Goal: Task Accomplishment & Management: Use online tool/utility

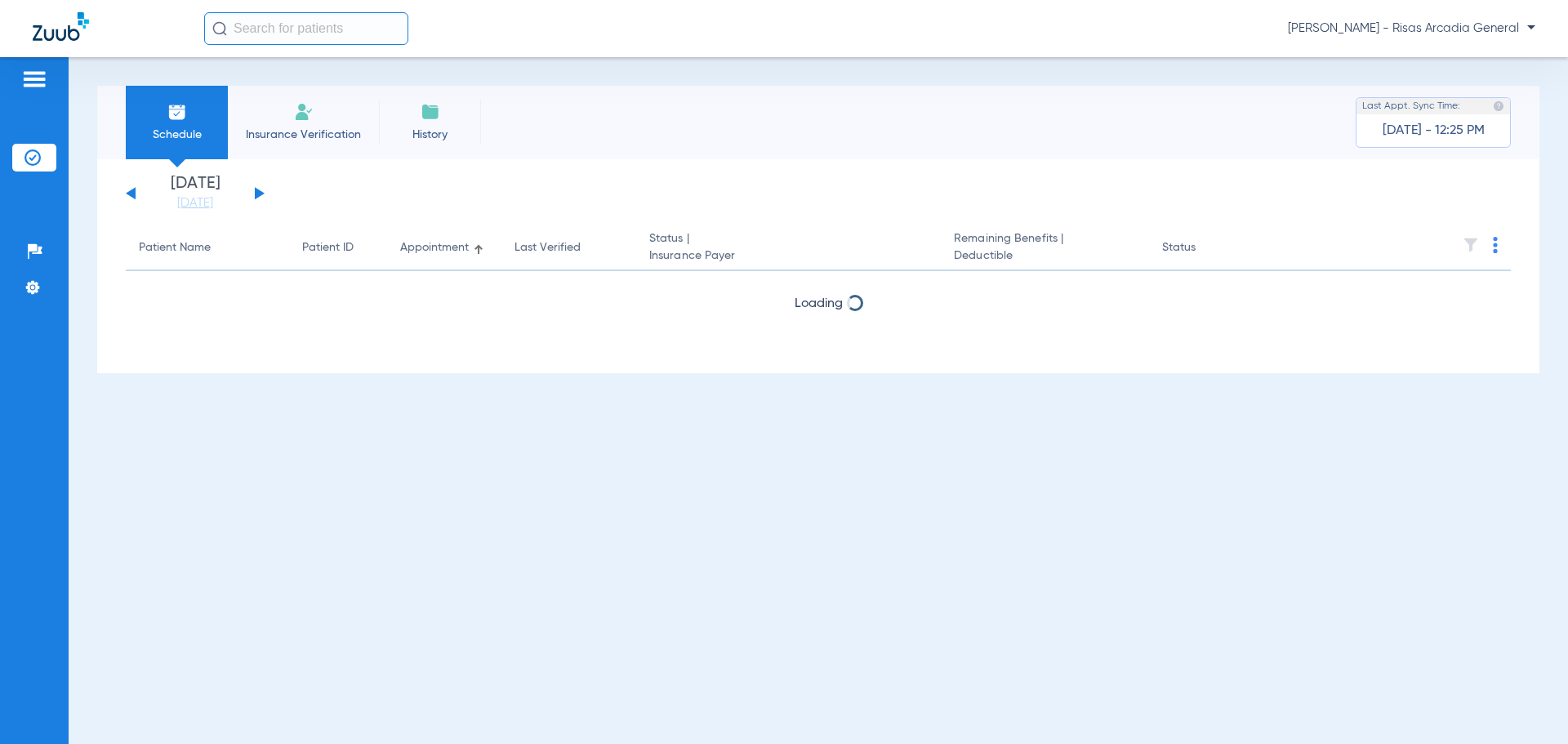
click at [355, 132] on span "Insurance Verification" at bounding box center [304, 135] width 127 height 16
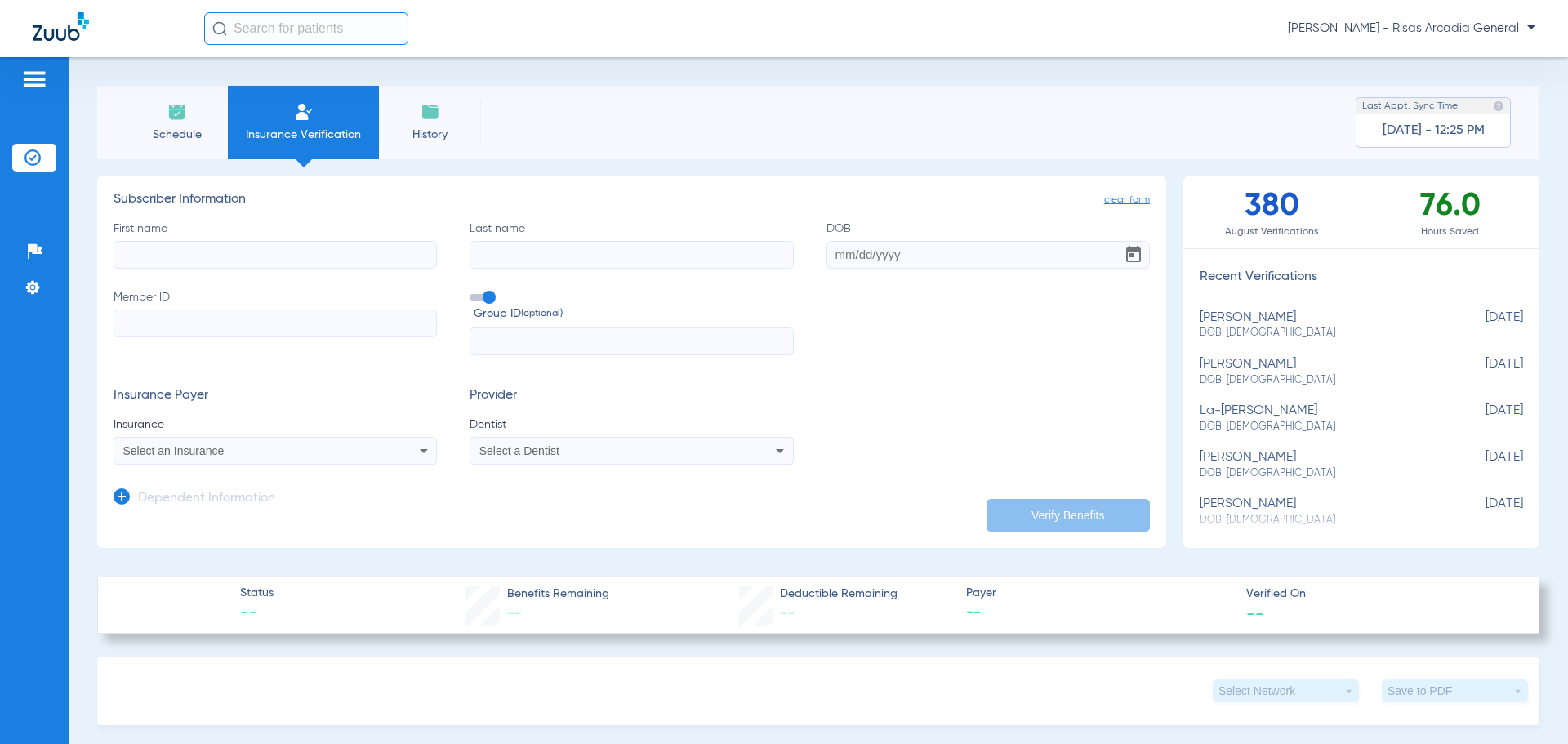
click at [282, 249] on input "First name" at bounding box center [275, 254] width 323 height 28
type input "[PERSON_NAME]"
type input "[DATE]"
click at [127, 320] on input "Member ID" at bounding box center [275, 323] width 323 height 28
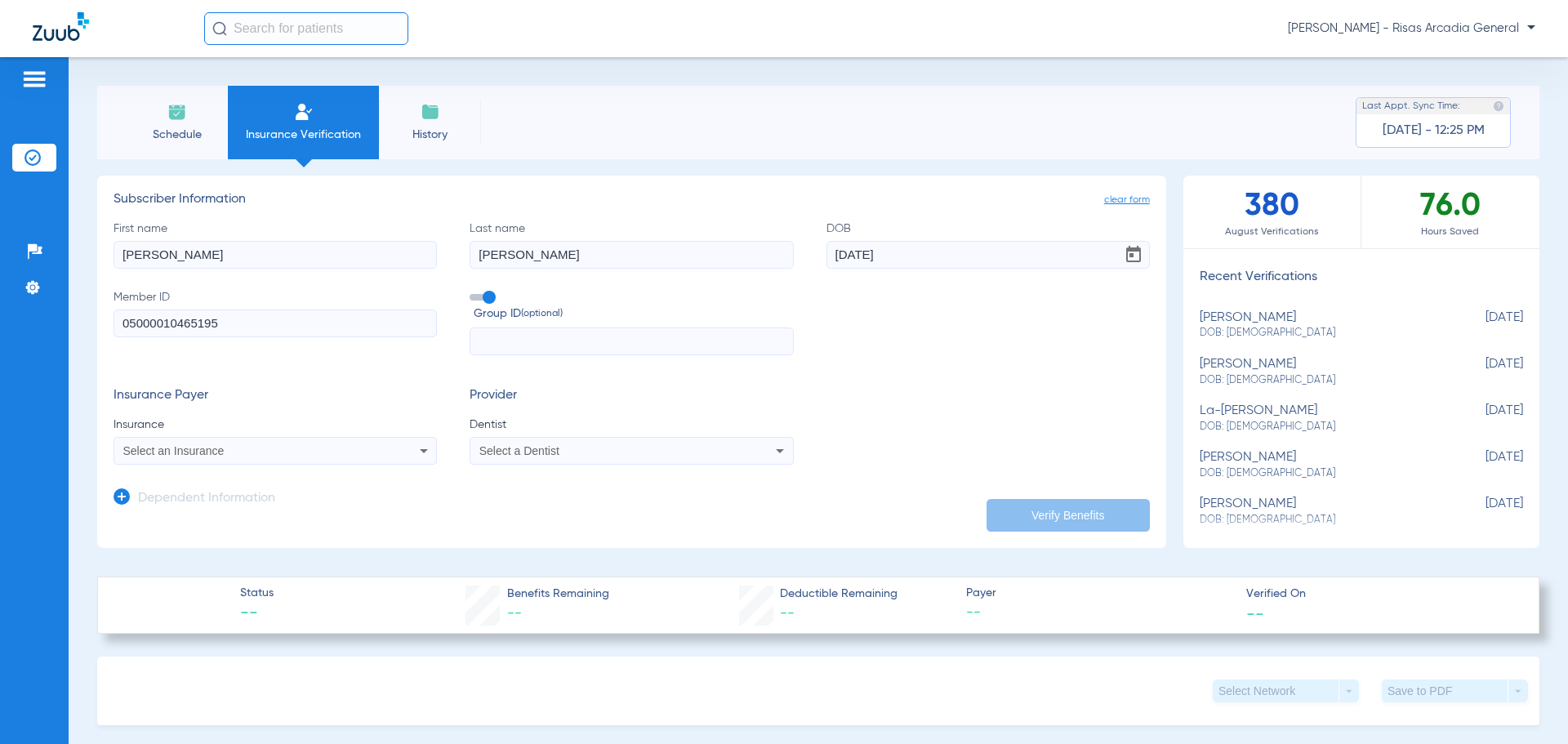
type input "05000010465195"
click at [246, 458] on div "Select an Insurance" at bounding box center [275, 451] width 322 height 20
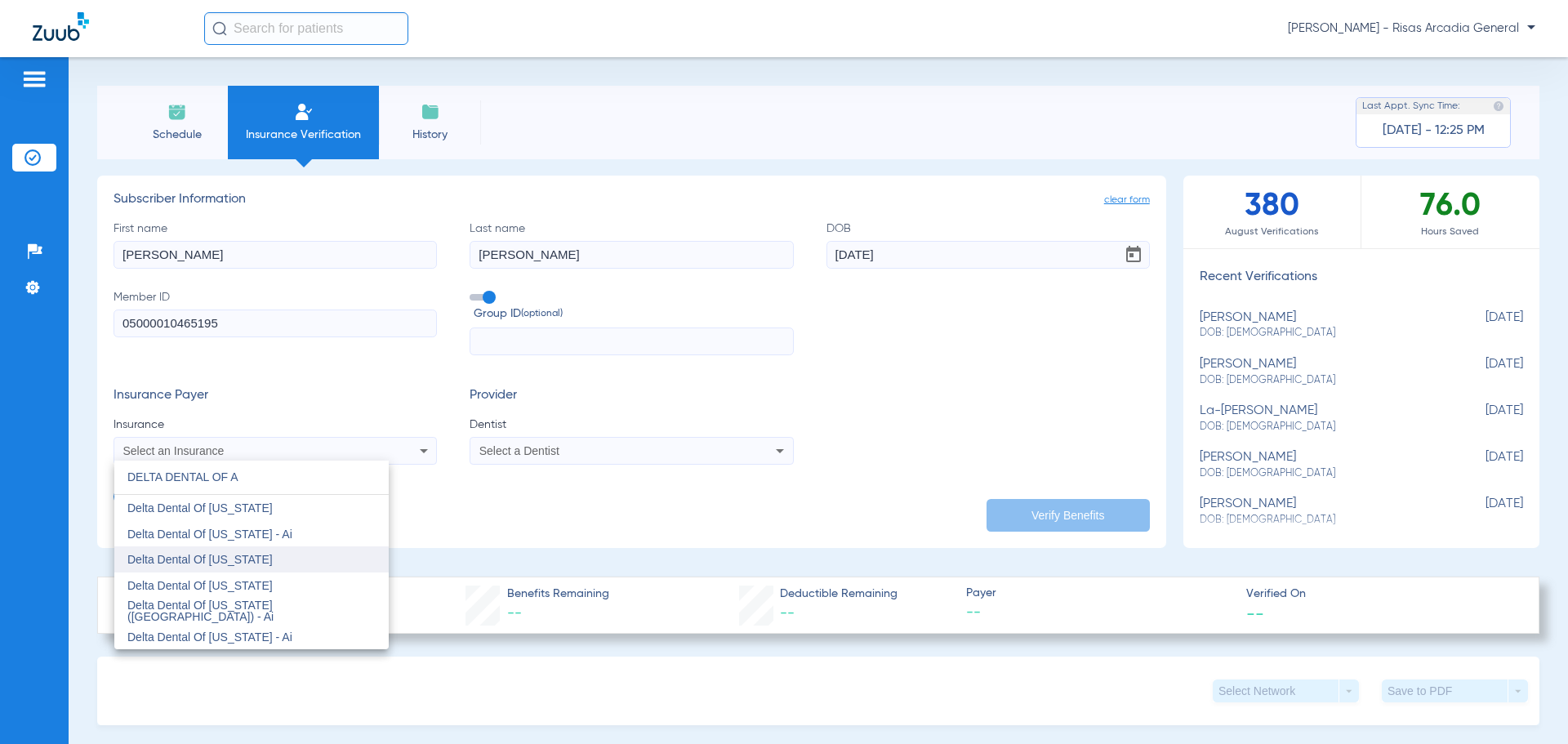
type input "DELTA DENTAL OF A"
click at [251, 568] on mat-option "Delta Dental Of [US_STATE]" at bounding box center [251, 559] width 275 height 26
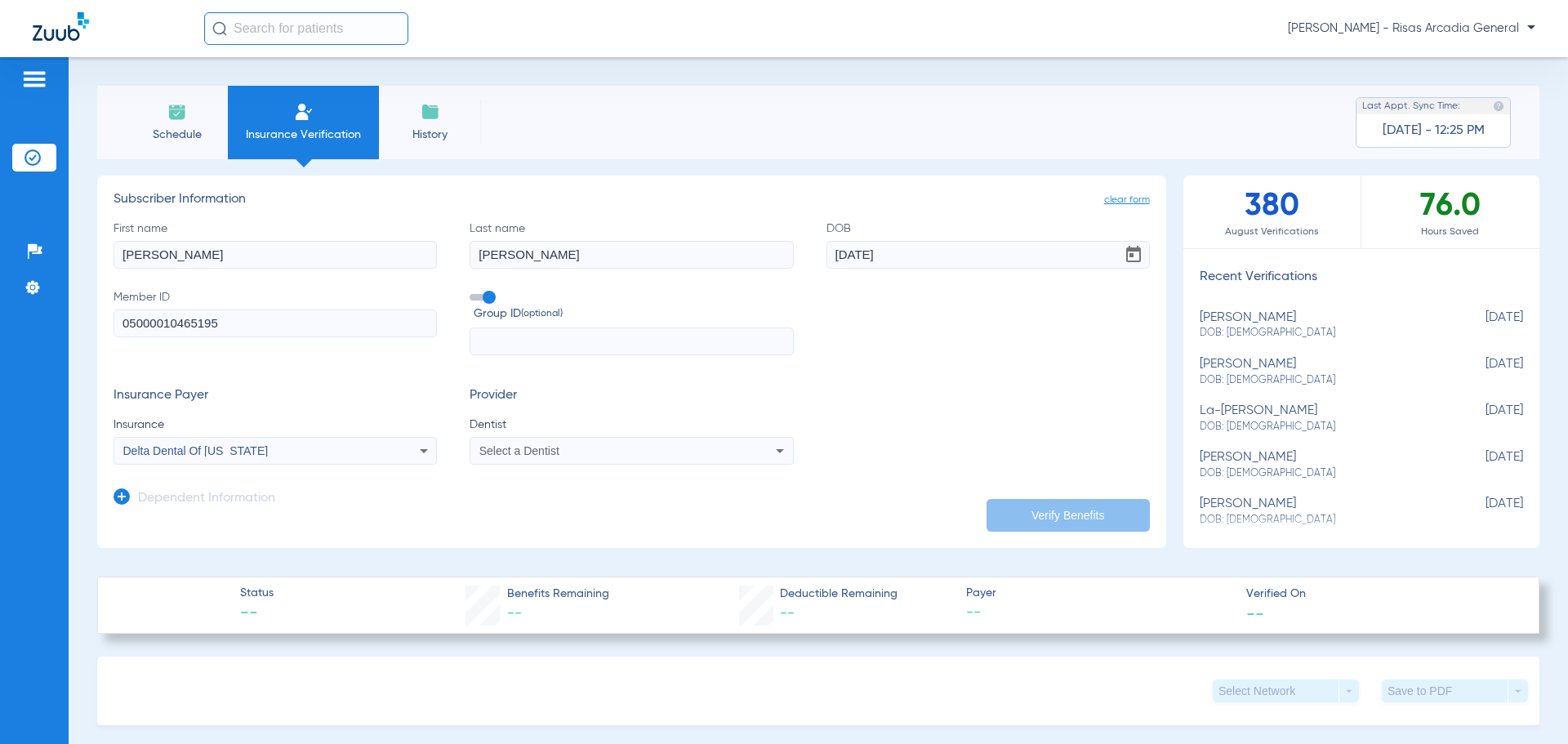
click at [498, 447] on span "Select a Dentist" at bounding box center [519, 450] width 80 height 14
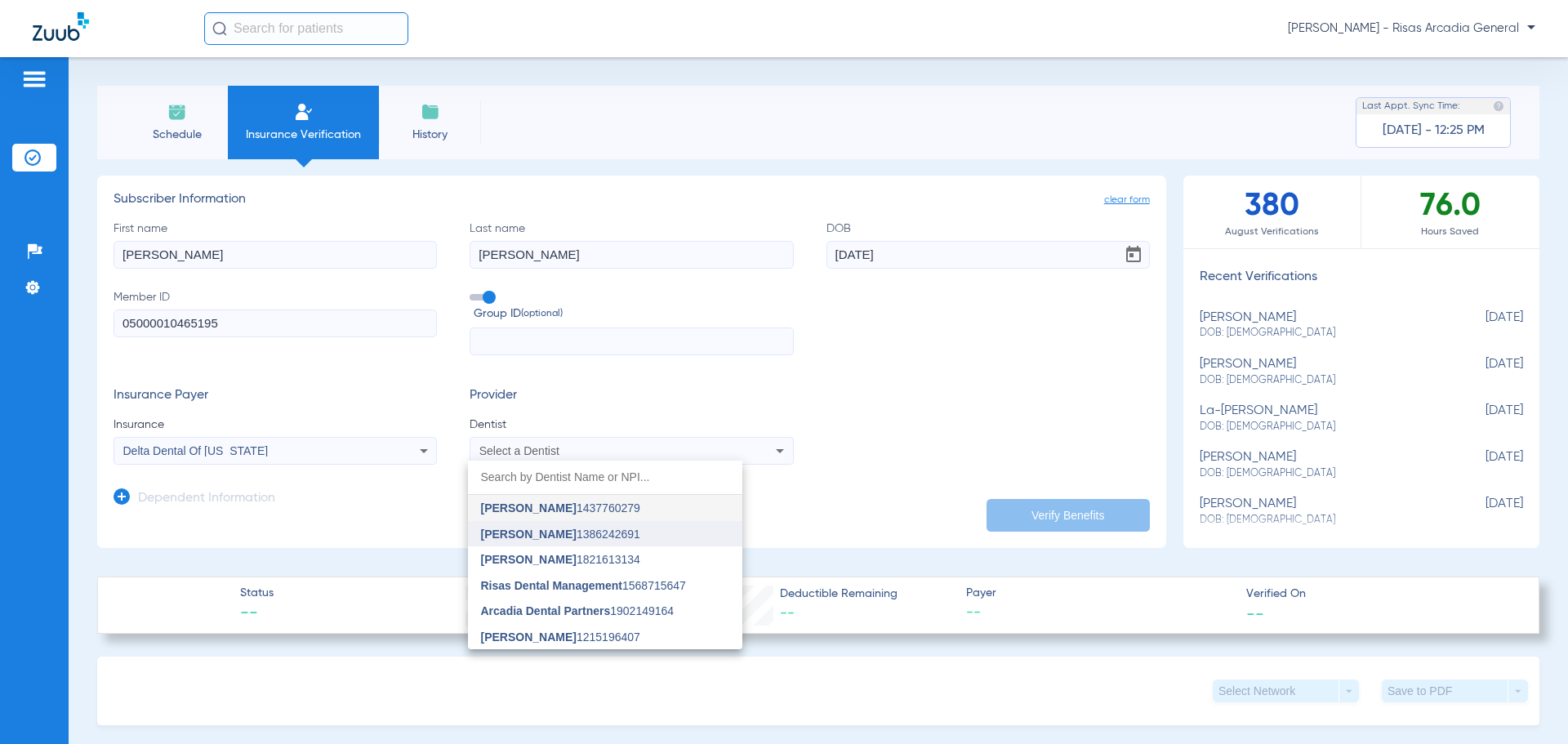
click at [550, 530] on span "[PERSON_NAME]" at bounding box center [529, 534] width 95 height 14
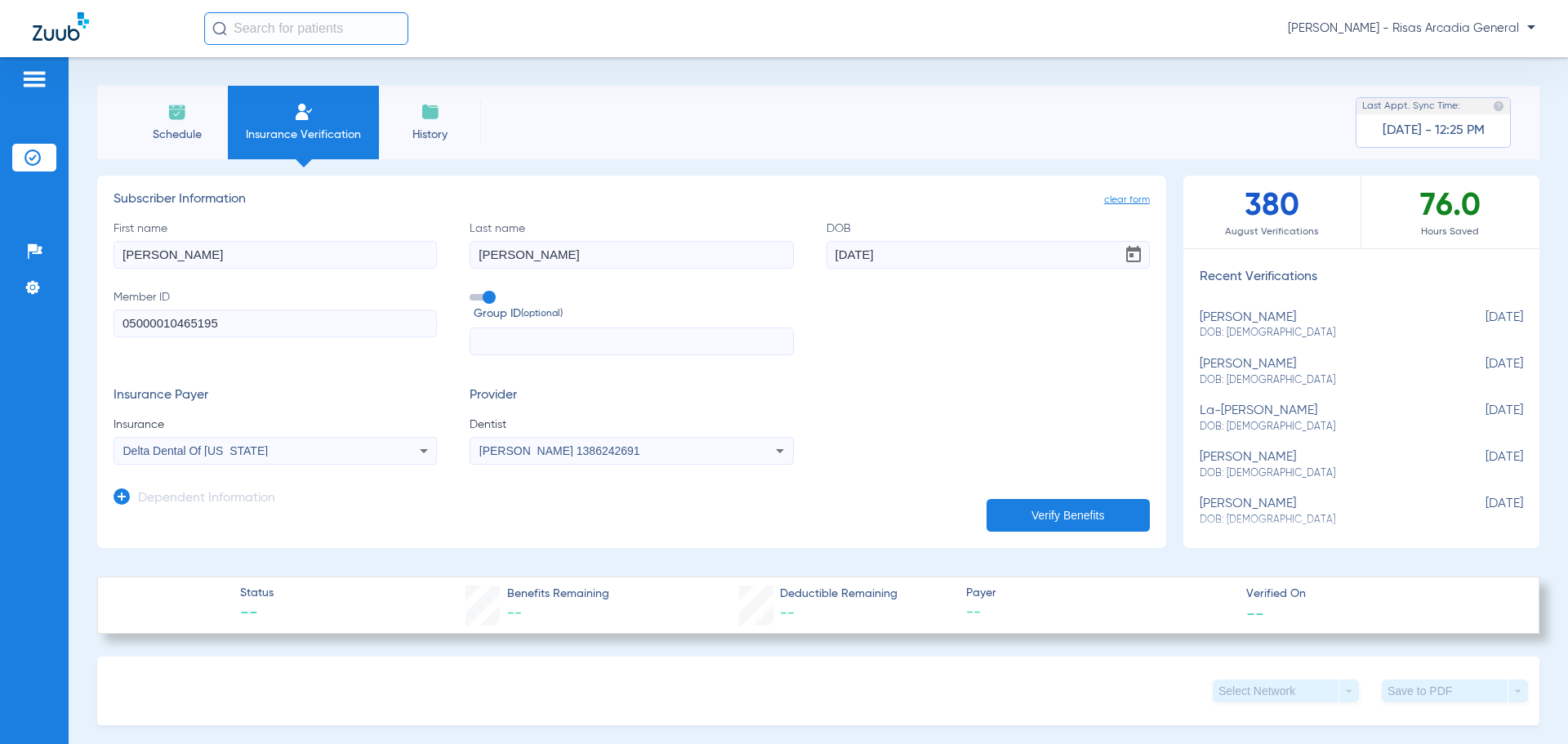
click at [1020, 521] on button "Verify Benefits" at bounding box center [1067, 515] width 163 height 32
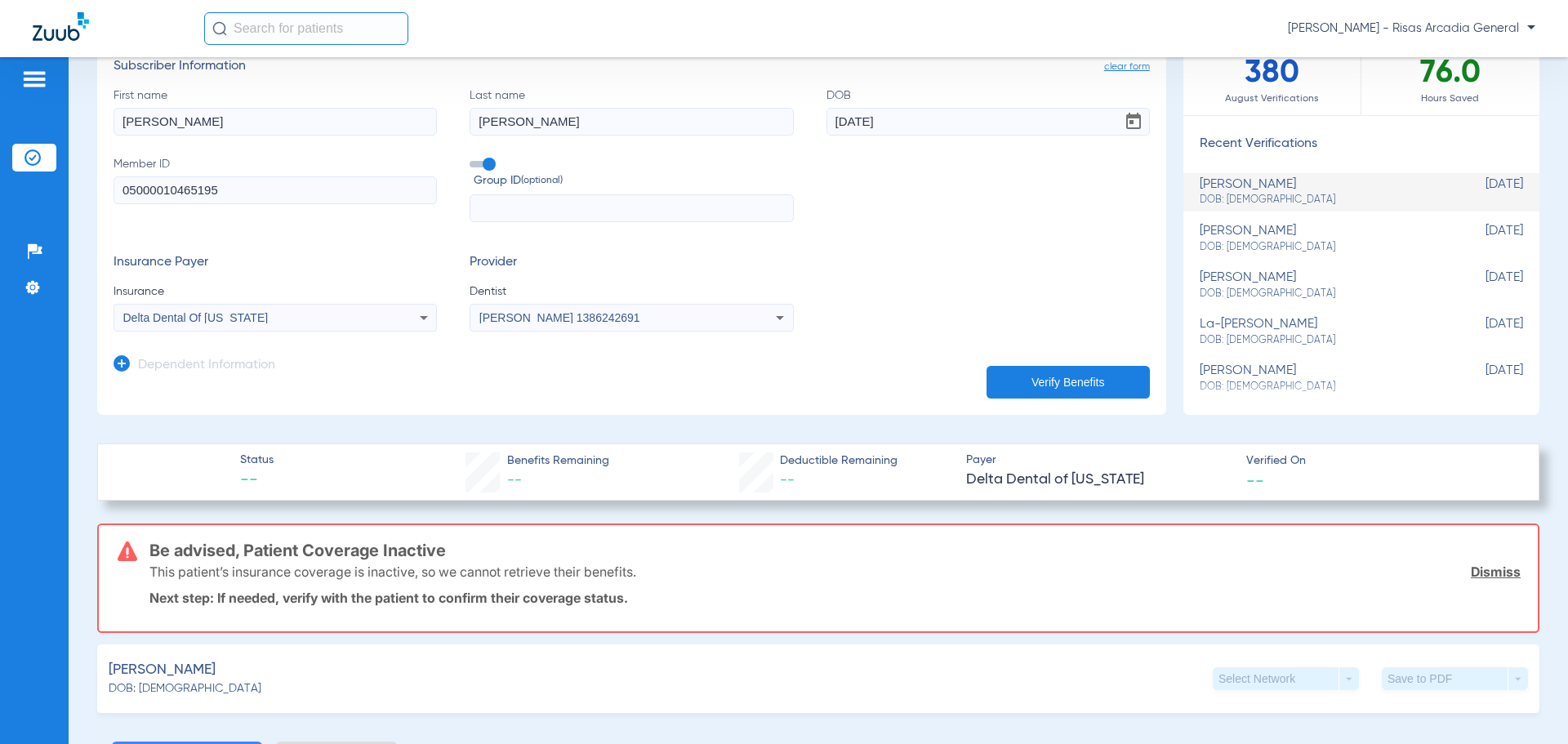
scroll to position [163, 0]
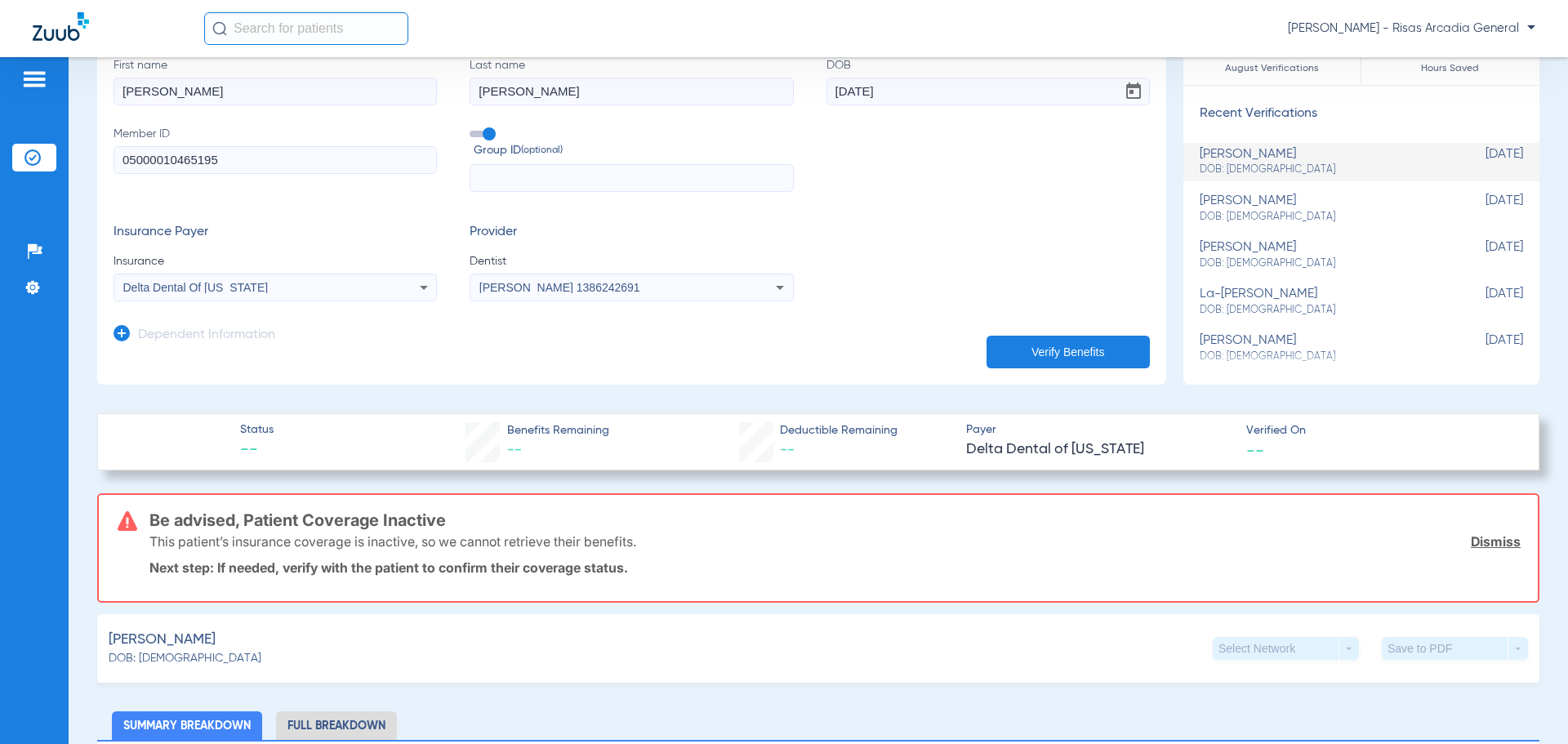
click at [1489, 541] on link "Dismiss" at bounding box center [1495, 541] width 50 height 16
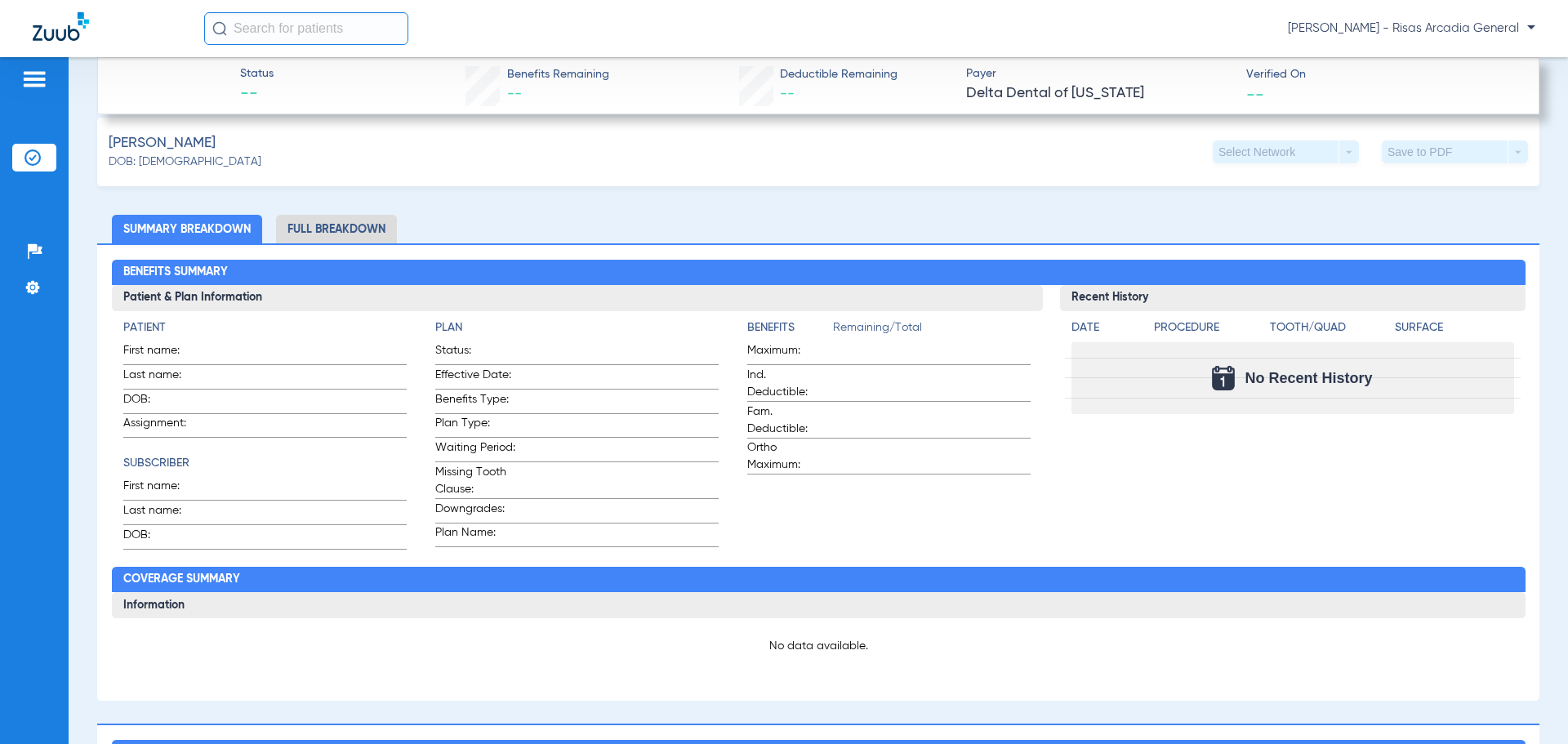
scroll to position [653, 0]
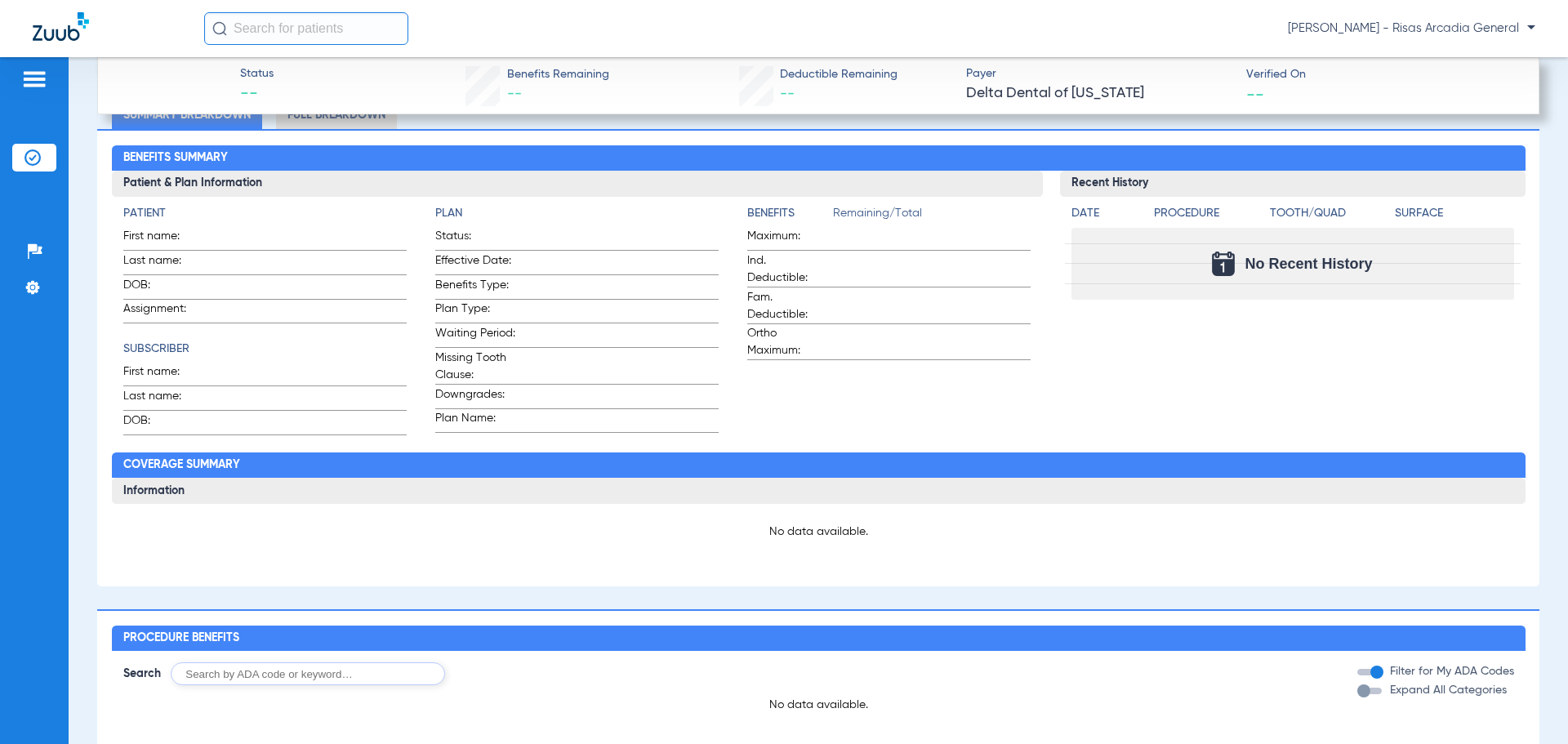
click at [344, 127] on li "Full Breakdown" at bounding box center [336, 115] width 121 height 29
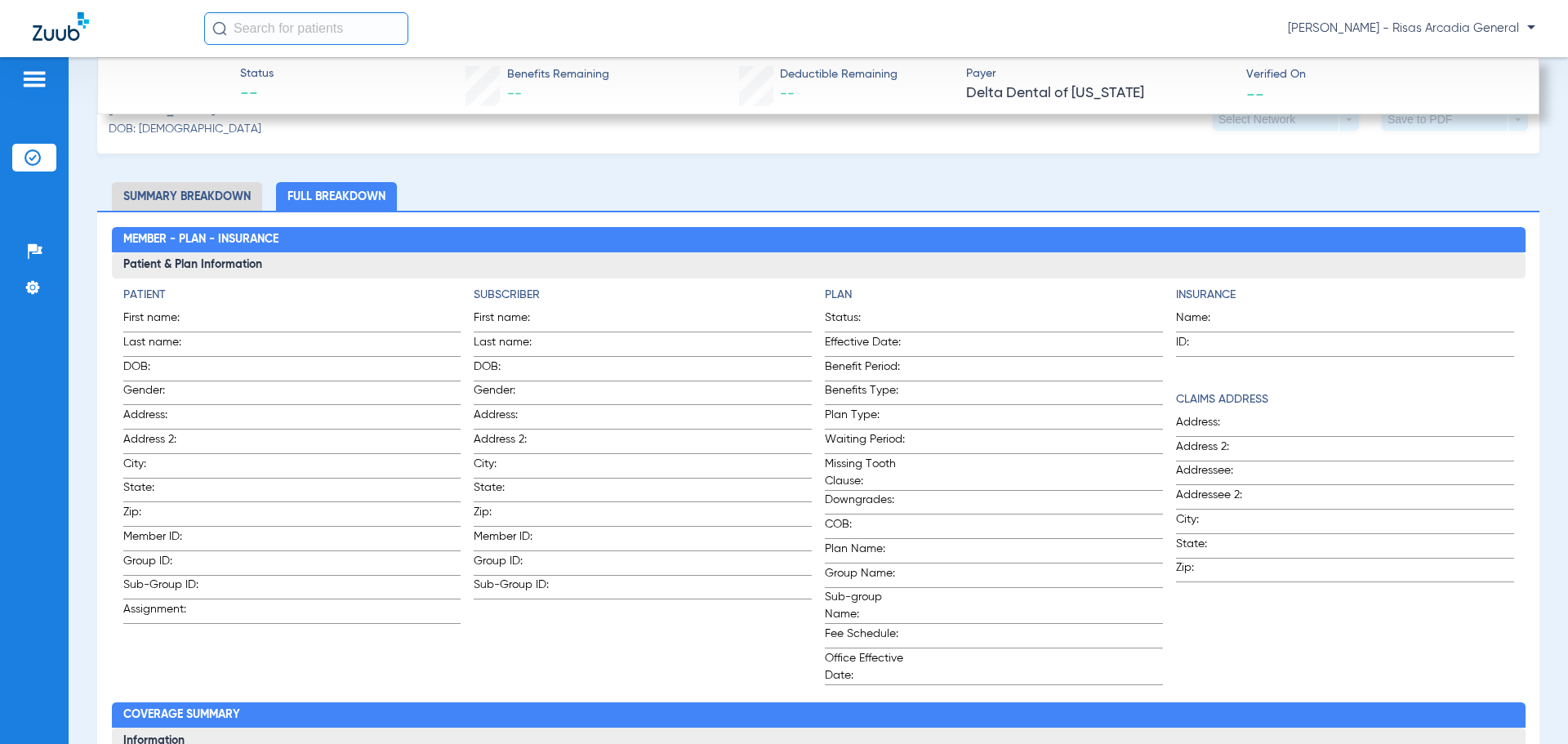
click at [223, 194] on li "Summary Breakdown" at bounding box center [186, 196] width 150 height 29
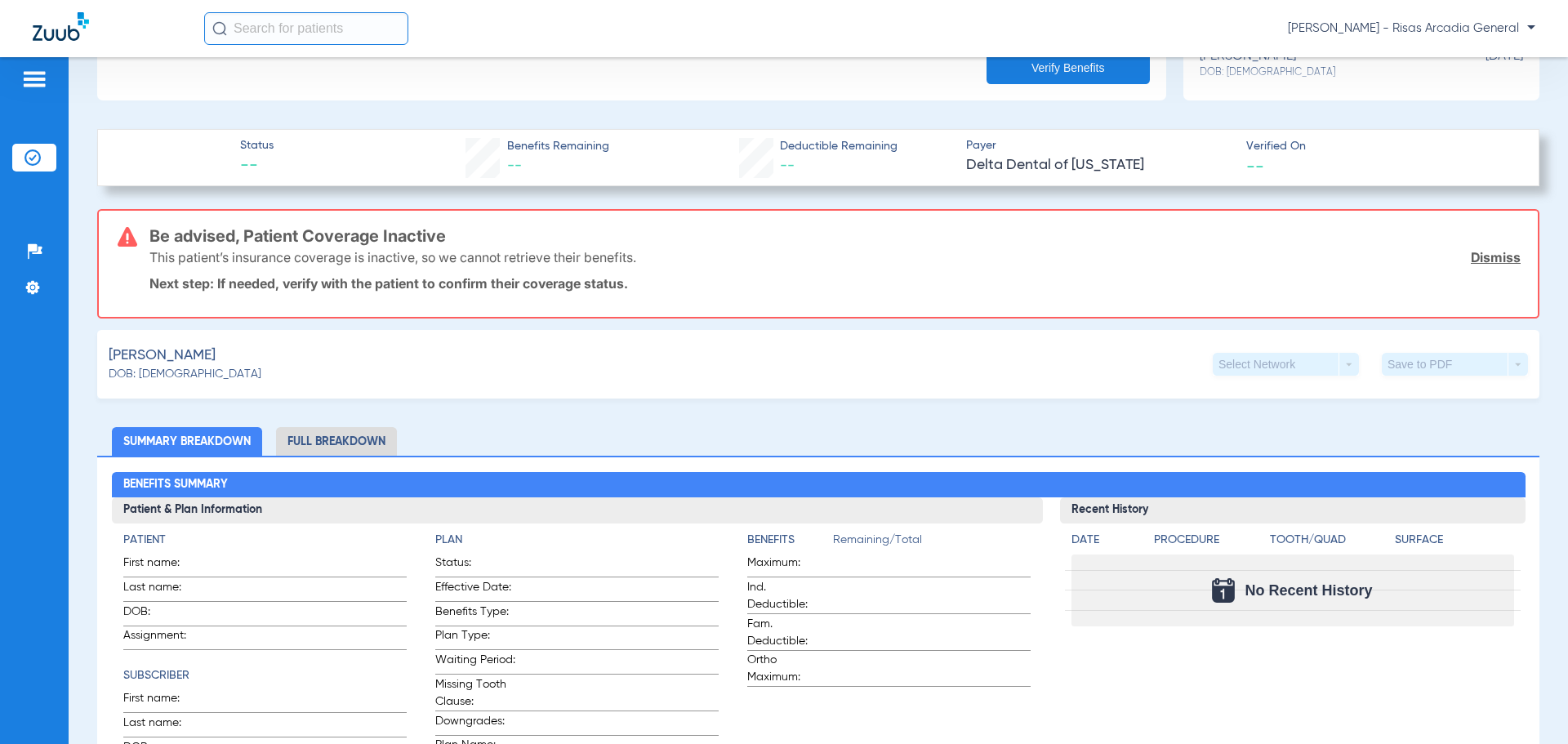
scroll to position [203, 0]
